Goal: Ask a question

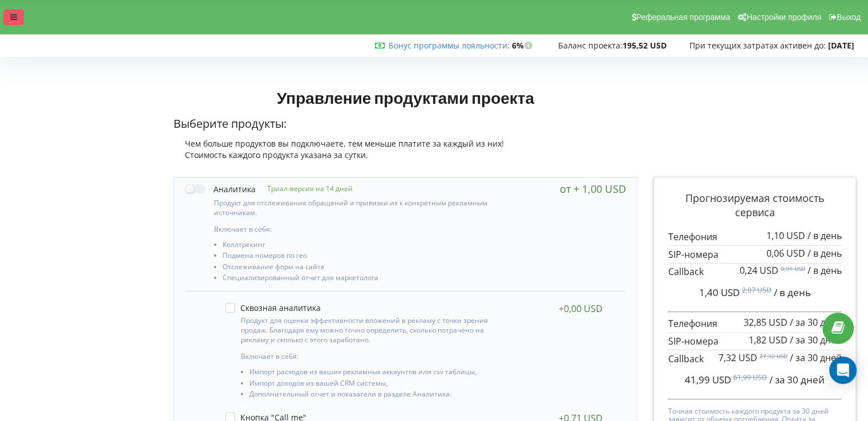
click at [11, 20] on icon at bounding box center [13, 17] width 7 height 8
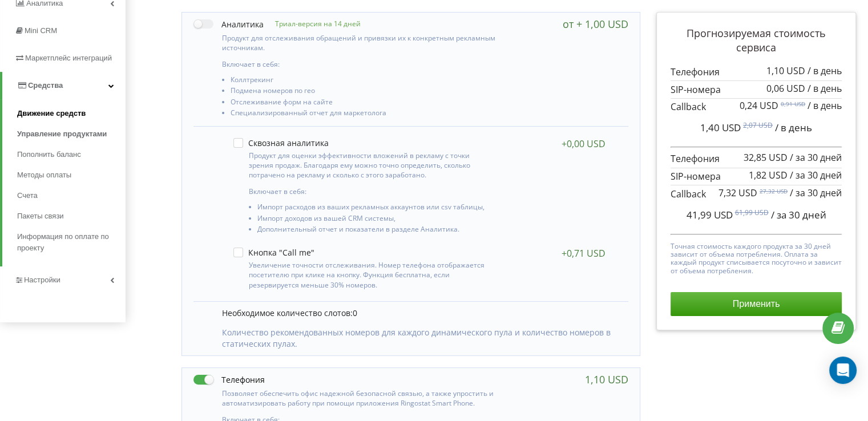
scroll to position [171, 0]
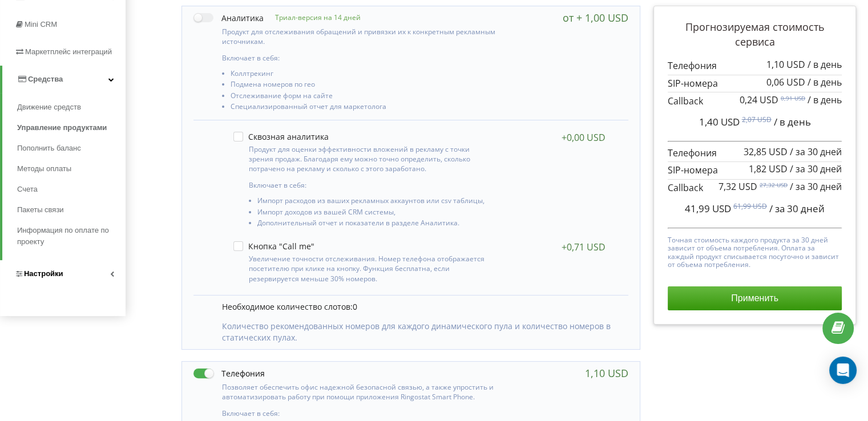
click at [57, 274] on span "Настройки" at bounding box center [43, 273] width 39 height 9
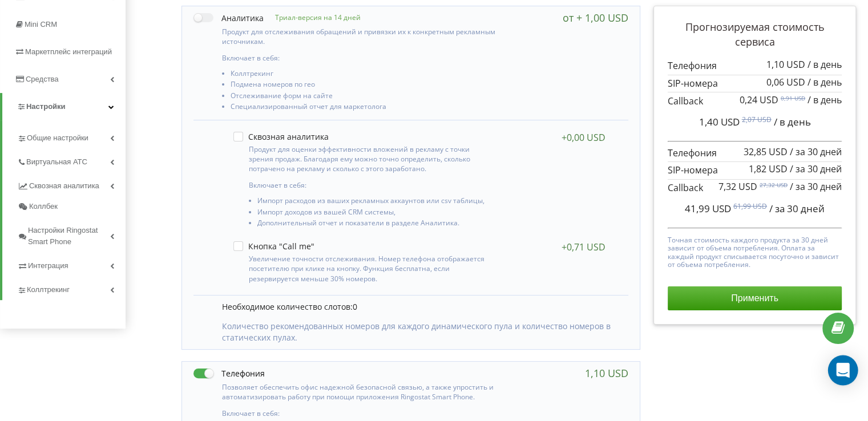
click at [849, 367] on div "Open Intercom Messenger" at bounding box center [843, 370] width 30 height 30
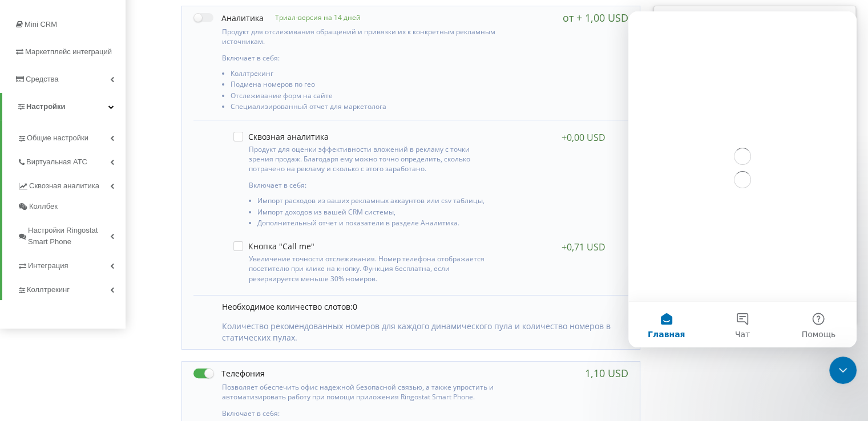
scroll to position [0, 0]
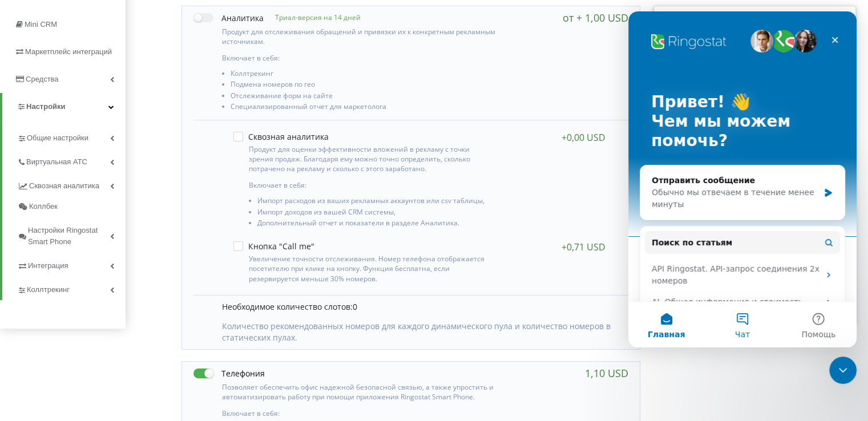
click at [746, 320] on button "Чат" at bounding box center [742, 325] width 76 height 46
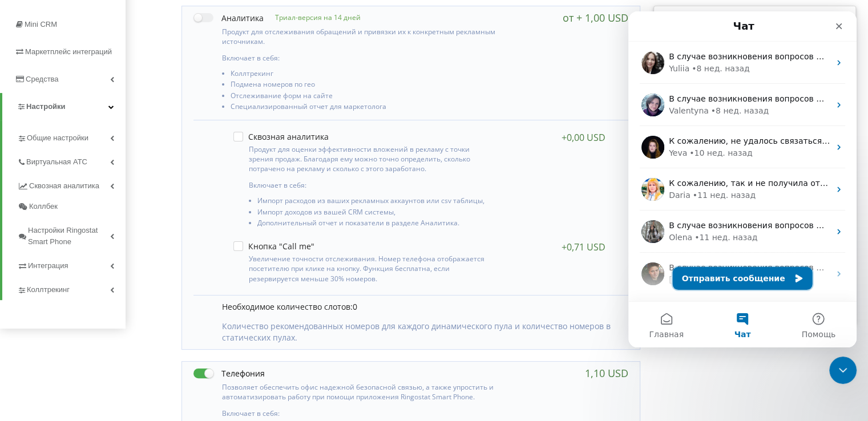
click at [743, 284] on button "Отправить сообщение" at bounding box center [743, 278] width 140 height 23
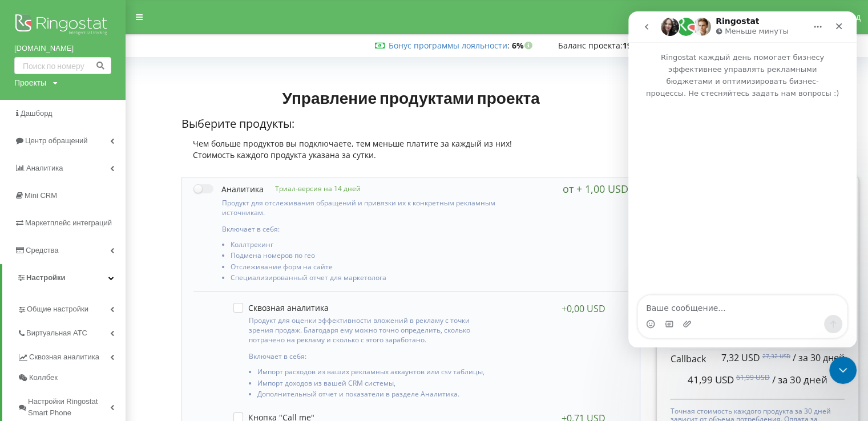
click at [55, 82] on icon at bounding box center [55, 83] width 5 height 7
click at [196, 78] on div at bounding box center [410, 82] width 475 height 16
click at [141, 19] on icon at bounding box center [139, 17] width 7 height 8
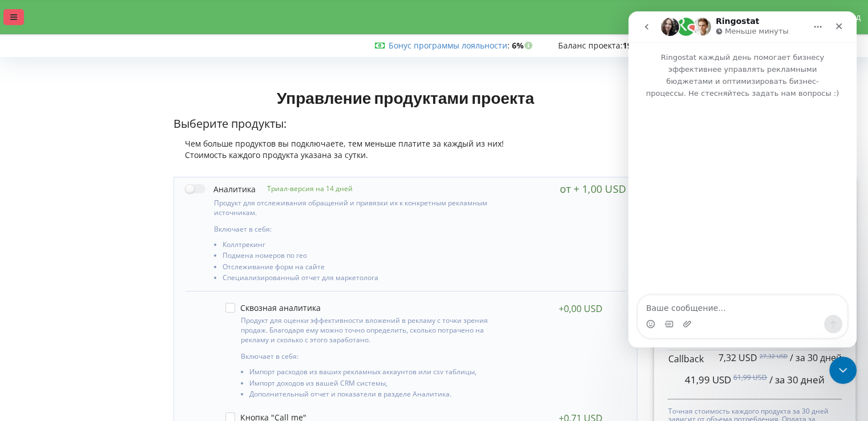
click at [18, 14] on div at bounding box center [13, 17] width 21 height 16
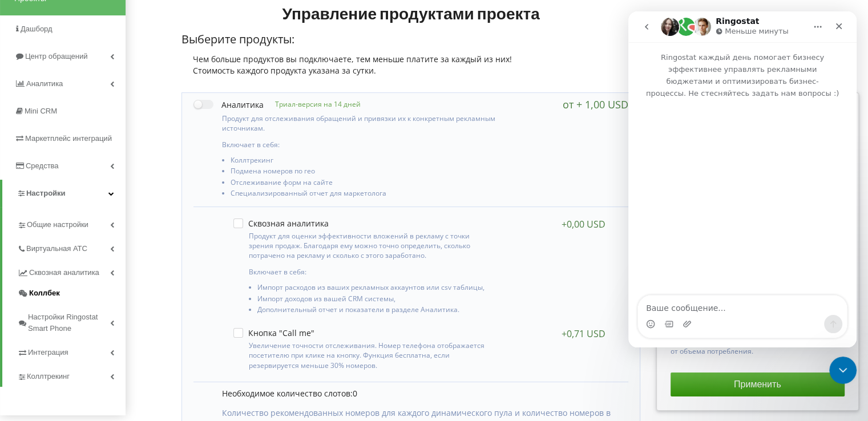
scroll to position [114, 0]
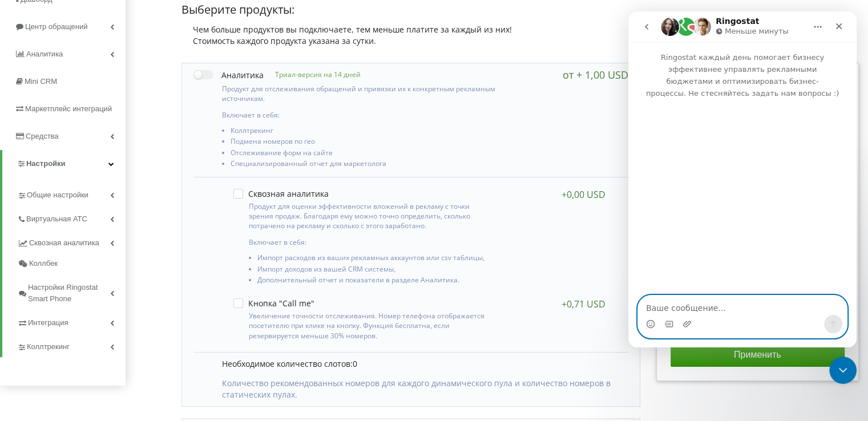
click at [686, 302] on textarea "Ваше сообщение..." at bounding box center [742, 304] width 209 height 19
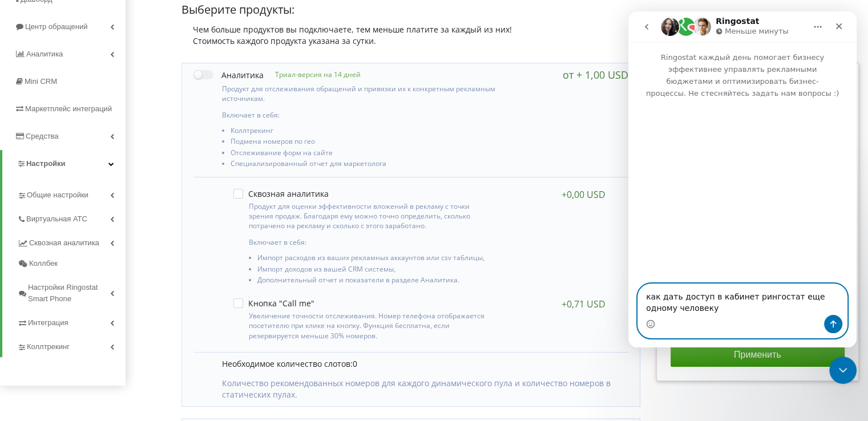
type textarea "как дать доступ в кабинет рингостат еще одному человеку?"
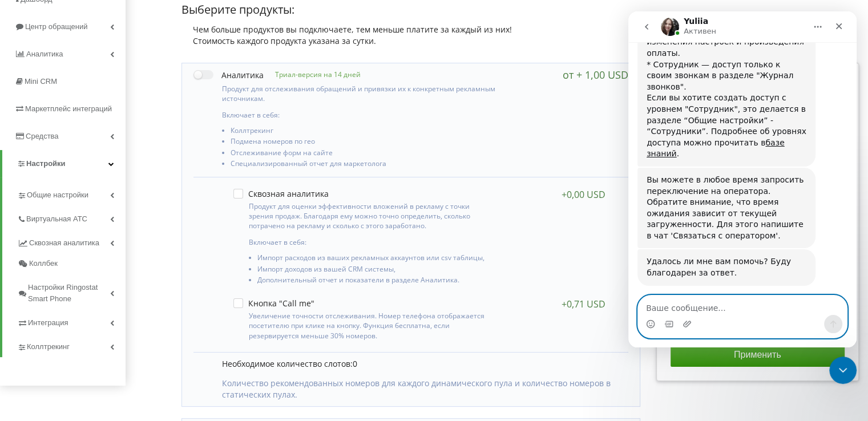
scroll to position [651, 0]
